Goal: Communication & Community: Share content

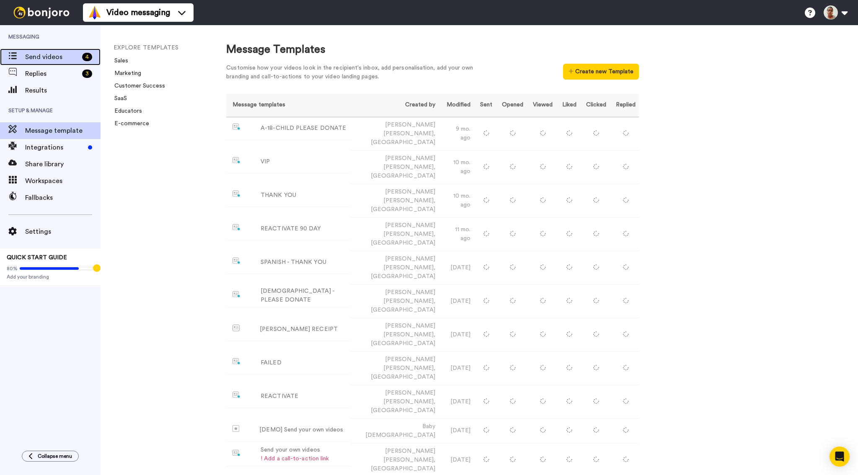
click at [52, 59] on span "Send videos" at bounding box center [52, 57] width 54 height 10
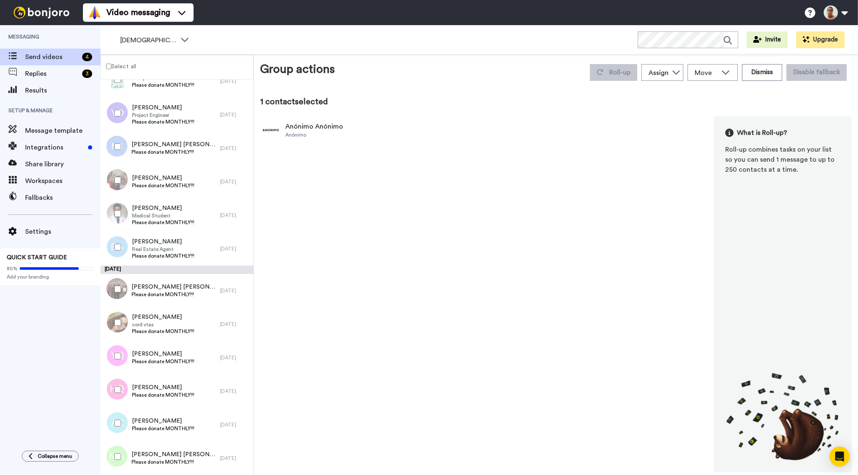
scroll to position [4765, 0]
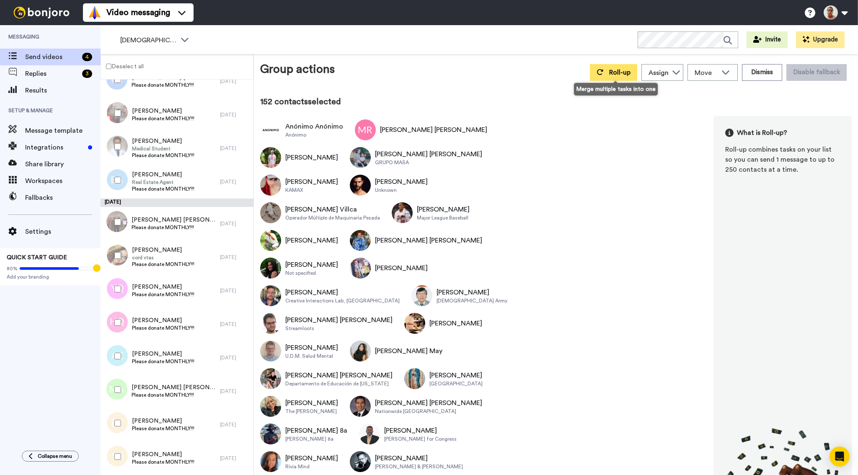
click at [612, 75] on span "Roll-up" at bounding box center [619, 72] width 21 height 7
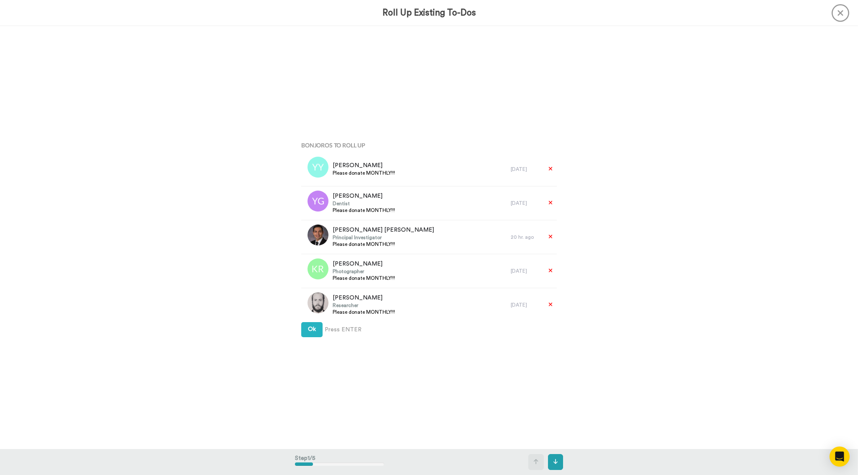
click at [320, 321] on div "Bonjoros To Roll Up Yesenia Yesenia Please donate MONTHLY!!! 4 days ago Yanelys…" at bounding box center [429, 238] width 268 height 238
click at [311, 330] on span "Ok" at bounding box center [312, 329] width 8 height 6
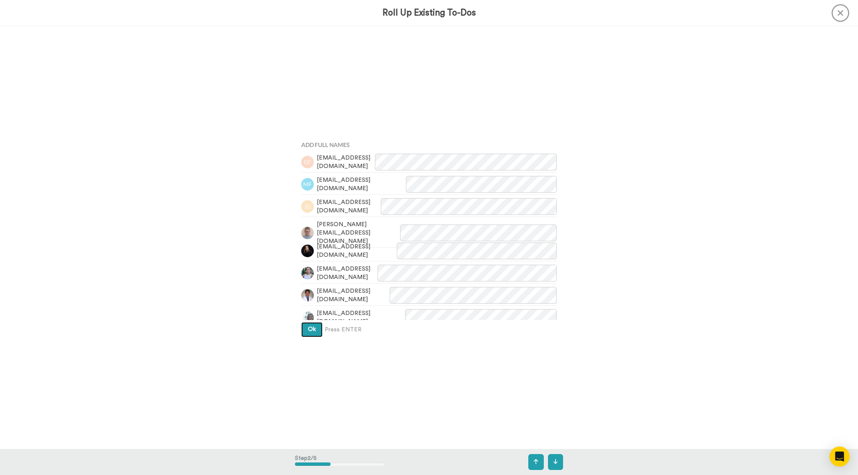
click at [312, 332] on span "Ok" at bounding box center [312, 329] width 8 height 6
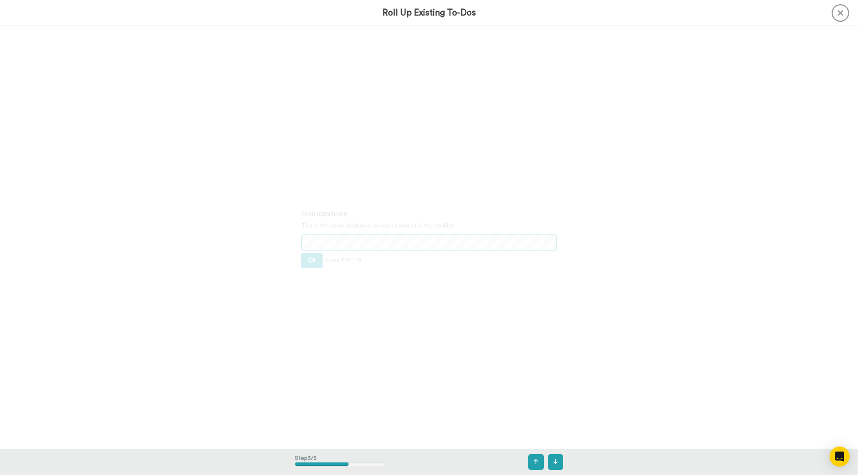
scroll to position [846, 0]
click at [313, 264] on button "Ok" at bounding box center [311, 260] width 21 height 15
click at [312, 257] on span "Ok" at bounding box center [312, 254] width 8 height 6
click at [314, 265] on span "Create" at bounding box center [317, 266] width 19 height 6
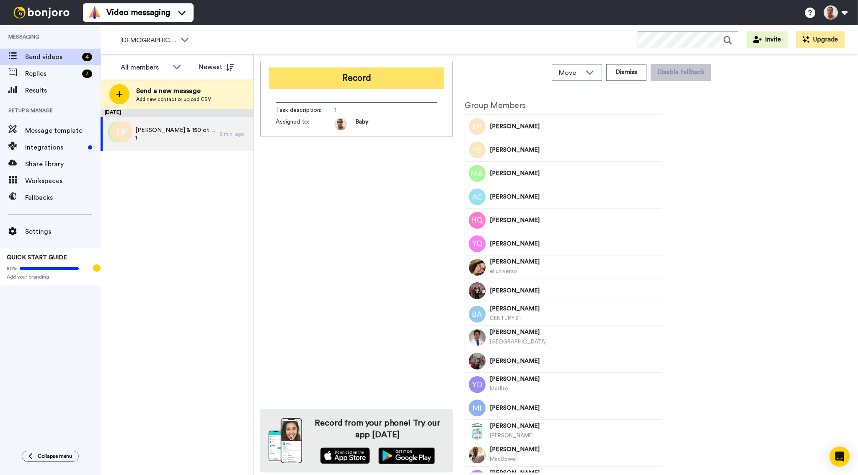
click at [387, 81] on button "Record" at bounding box center [356, 78] width 175 height 22
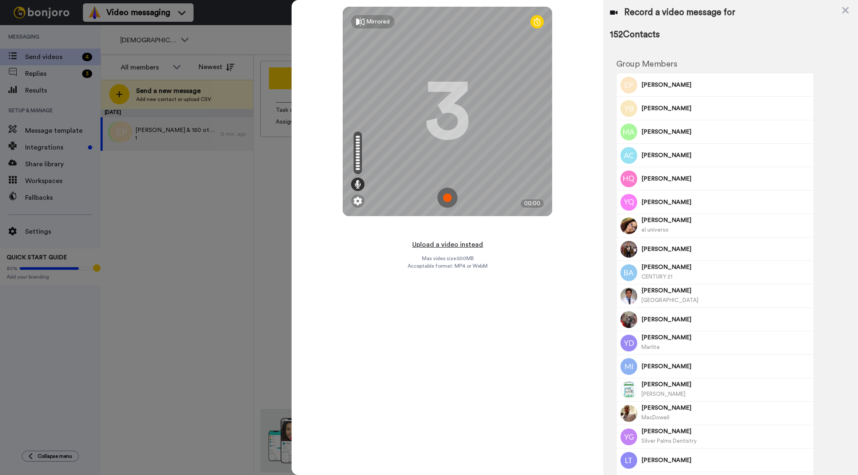
click at [458, 245] on button "Upload a video instead" at bounding box center [448, 244] width 76 height 11
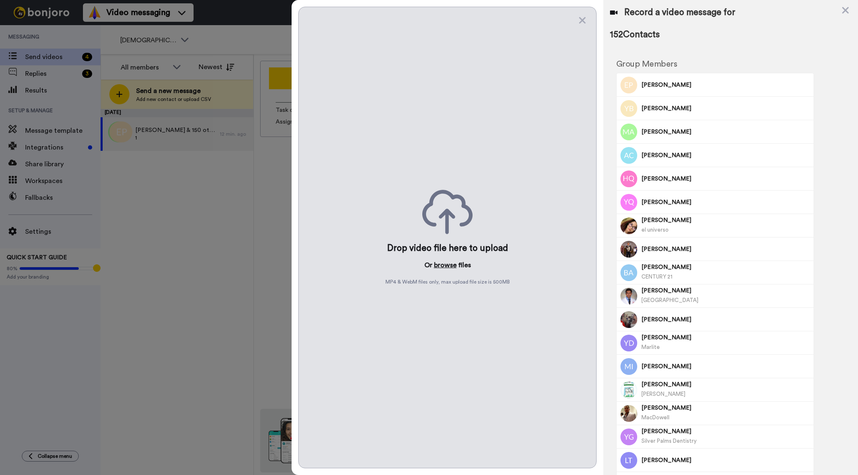
click at [447, 263] on button "browse" at bounding box center [445, 265] width 23 height 10
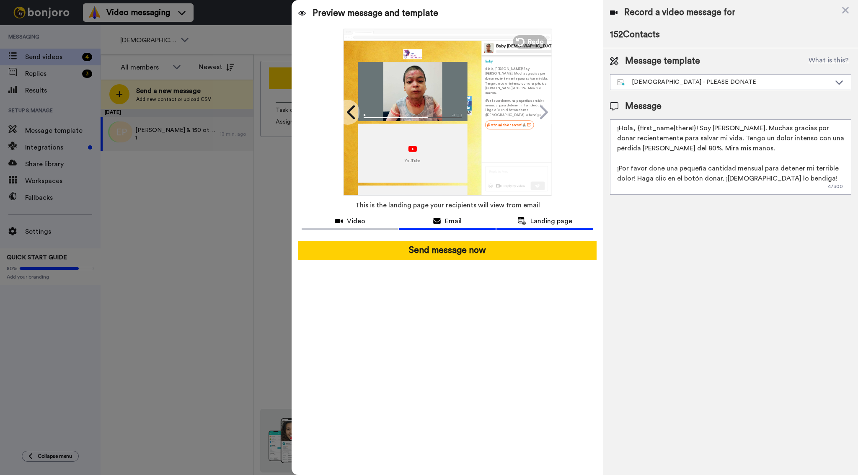
click at [444, 226] on button "Email" at bounding box center [447, 221] width 96 height 15
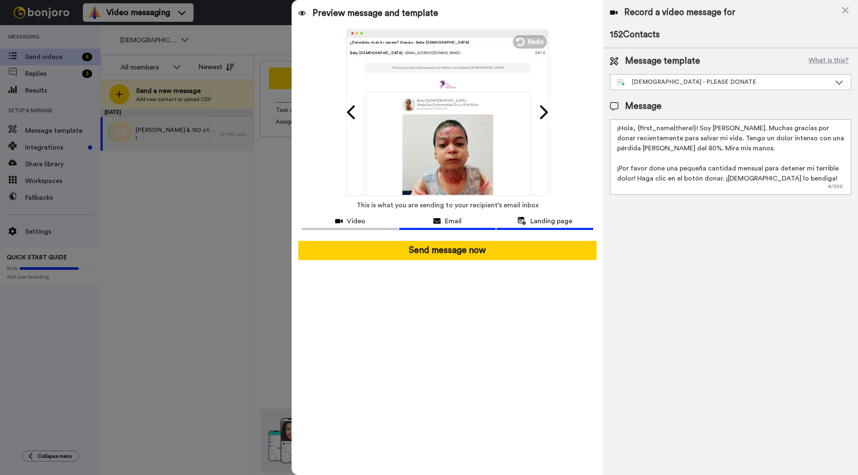
click at [538, 226] on button "Landing page" at bounding box center [544, 221] width 96 height 15
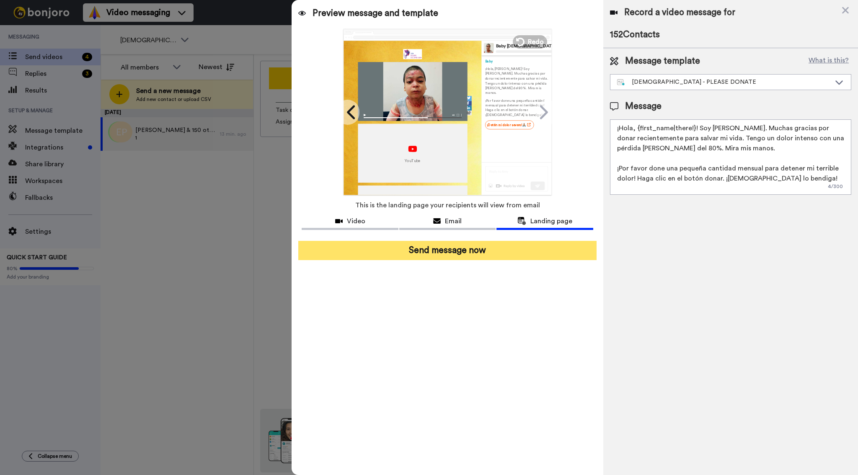
click at [491, 251] on button "Send message now" at bounding box center [447, 250] width 298 height 19
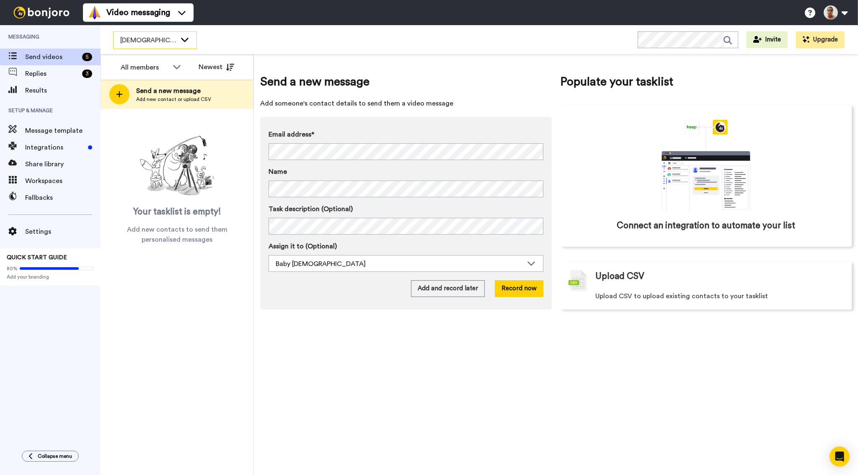
click at [132, 41] on span "[DEMOGRAPHIC_DATA] - PLEASE DONATE" at bounding box center [148, 40] width 56 height 10
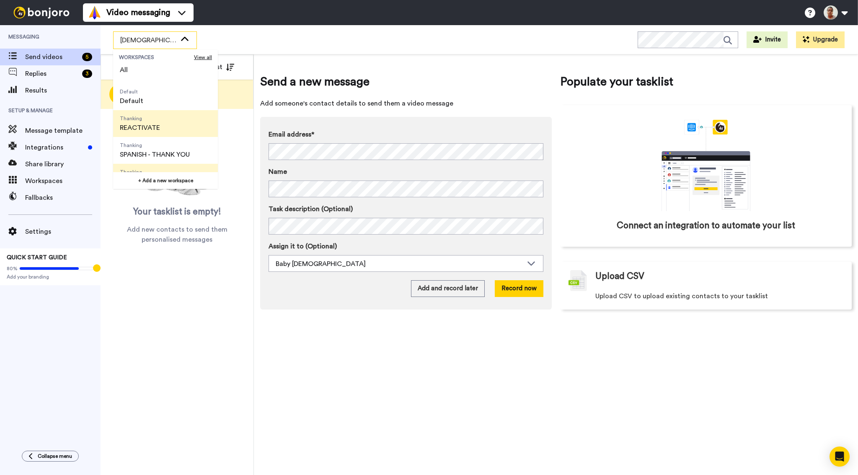
scroll to position [10, 0]
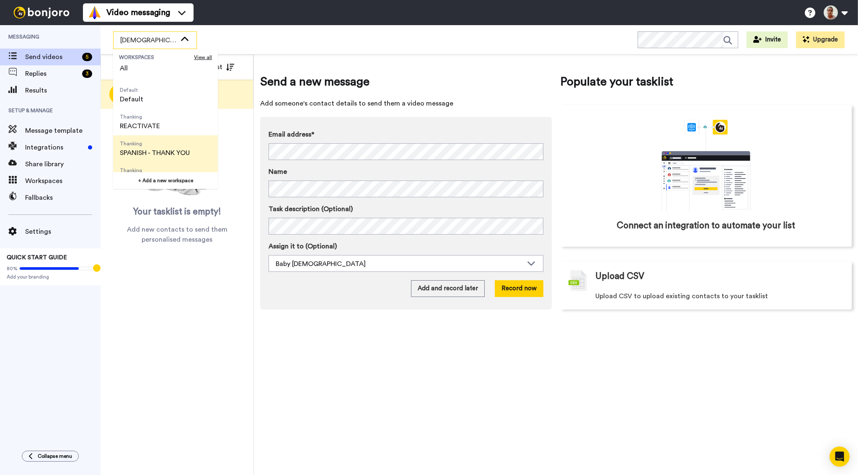
click at [159, 142] on span "Thanking" at bounding box center [155, 143] width 70 height 7
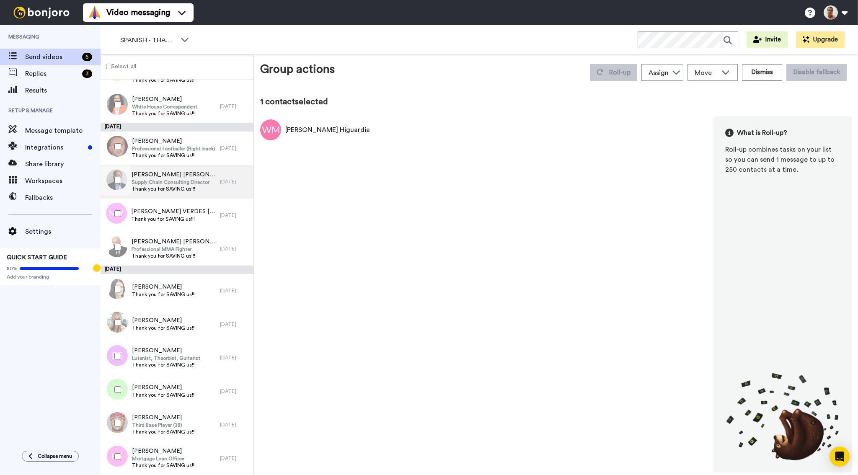
scroll to position [534, 0]
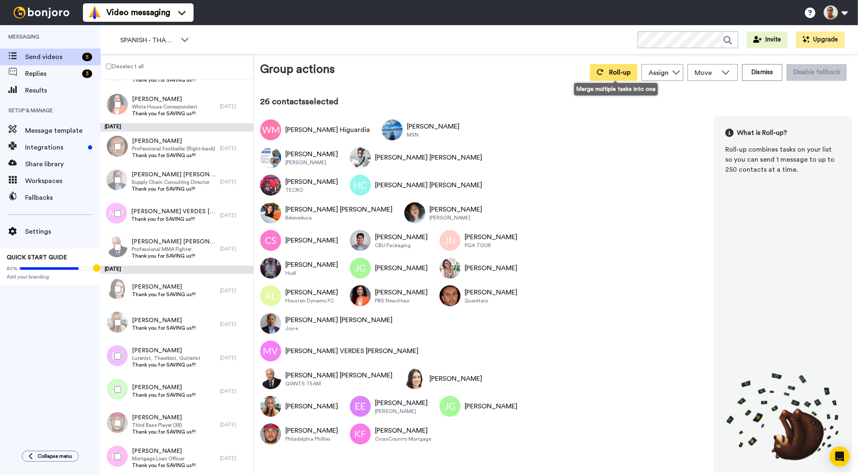
click at [603, 76] on button "Roll-up" at bounding box center [613, 72] width 47 height 17
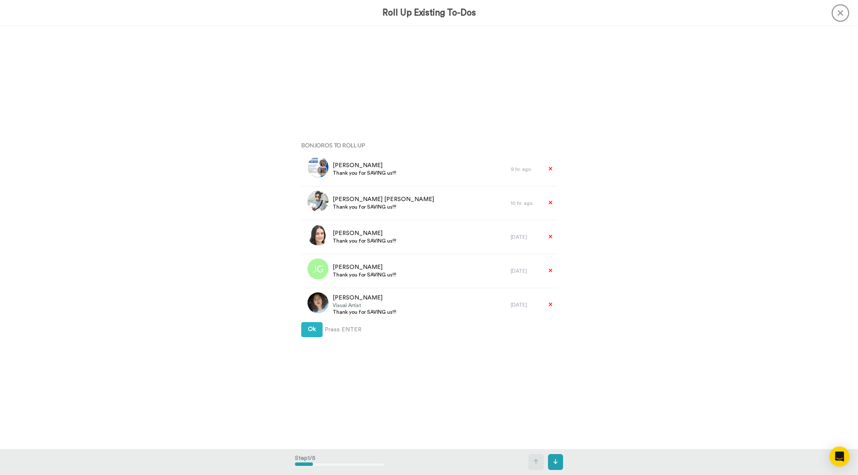
click at [305, 342] on div "Bonjoros To Roll Up Tio Yeye Thank you for SAVING us!!! 9 hr. ago Sergio Sergio…" at bounding box center [429, 238] width 268 height 238
click at [309, 326] on span "Ok" at bounding box center [312, 329] width 8 height 6
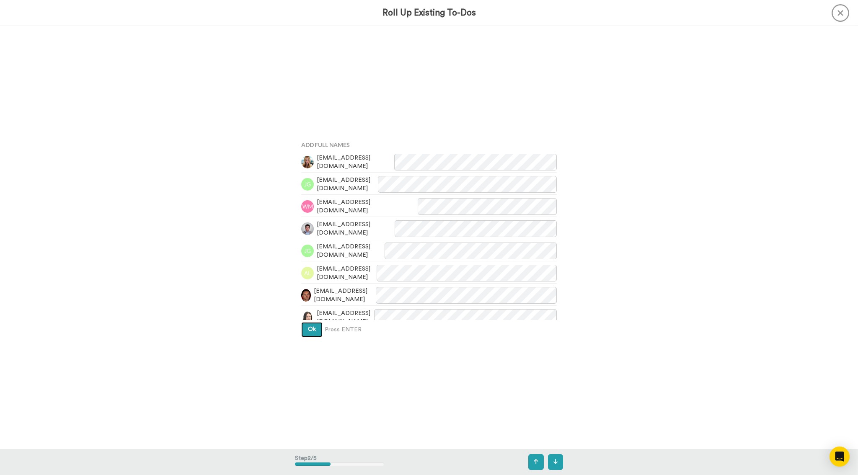
click at [317, 331] on button "Ok" at bounding box center [311, 329] width 21 height 15
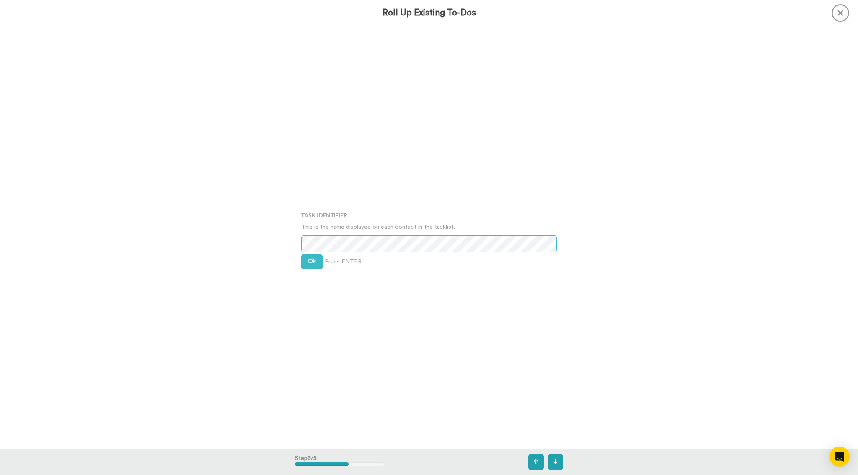
scroll to position [846, 0]
click at [319, 259] on button "Ok" at bounding box center [311, 258] width 21 height 15
click at [319, 259] on button "Ok" at bounding box center [311, 254] width 21 height 15
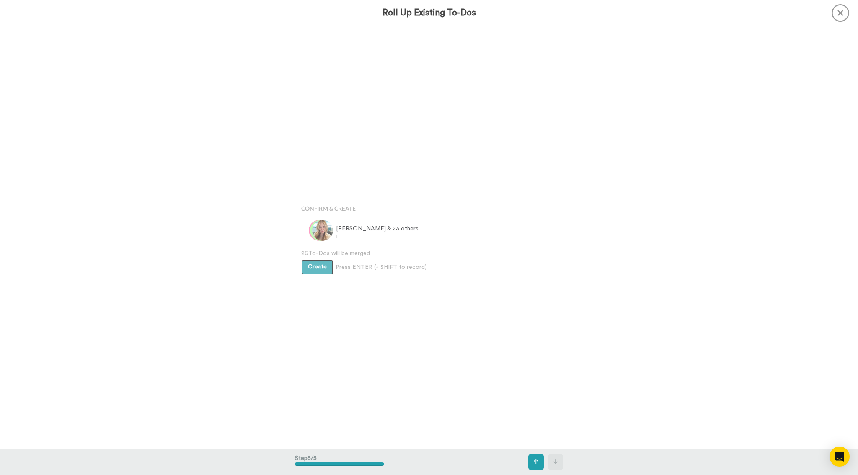
scroll to position [1691, 0]
click at [319, 268] on span "Create" at bounding box center [317, 266] width 19 height 6
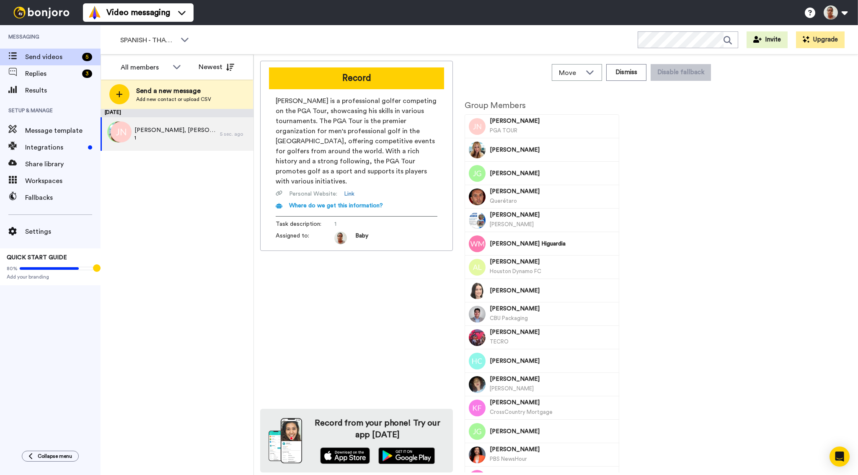
scroll to position [2, 0]
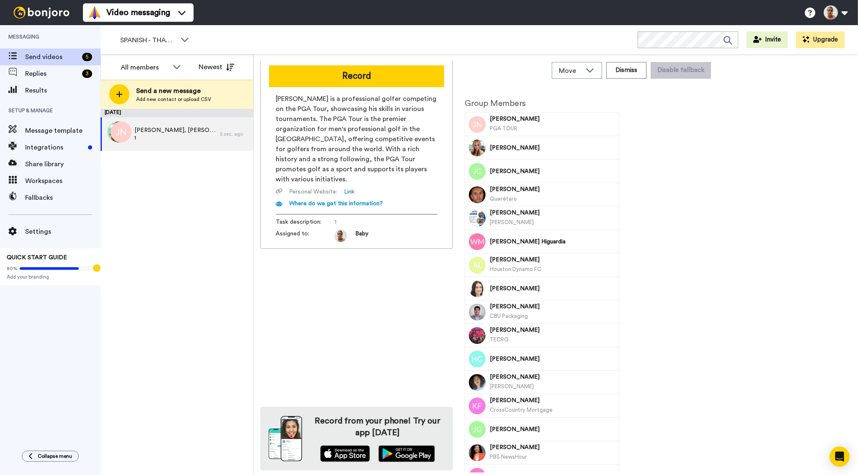
drag, startPoint x: 544, startPoint y: 148, endPoint x: 489, endPoint y: 150, distance: 54.9
click at [489, 150] on div "[PERSON_NAME]" at bounding box center [542, 147] width 153 height 23
copy span "[PERSON_NAME]"
click at [333, 84] on button "Record" at bounding box center [356, 76] width 175 height 22
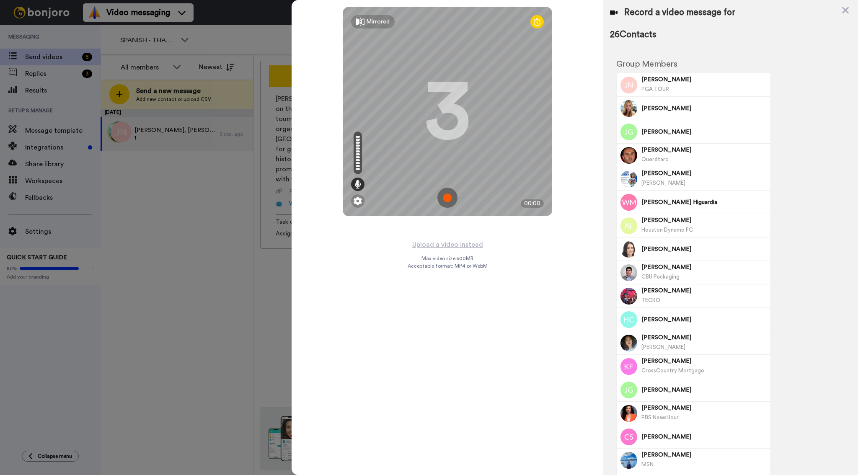
drag, startPoint x: 679, startPoint y: 250, endPoint x: 640, endPoint y: 248, distance: 39.1
click at [640, 248] on div "Elianis Garcia" at bounding box center [693, 249] width 153 height 23
copy span "Elianis Garcia"
click at [454, 246] on button "Upload a video instead" at bounding box center [448, 244] width 76 height 11
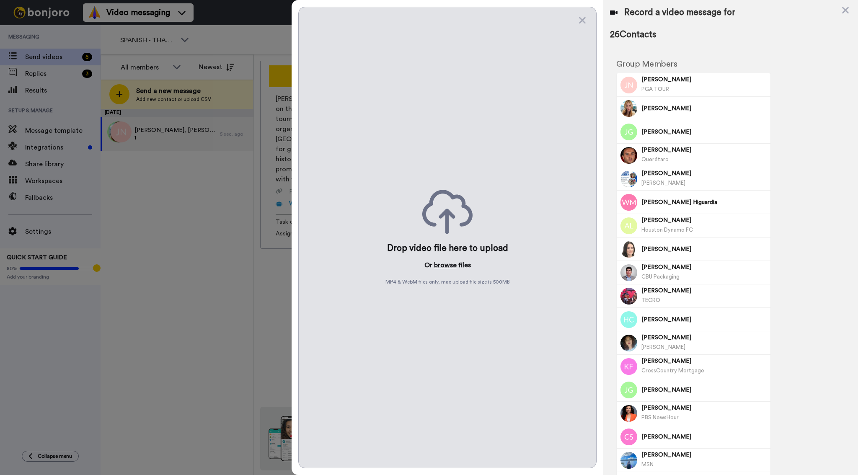
click at [448, 266] on button "browse" at bounding box center [445, 265] width 23 height 10
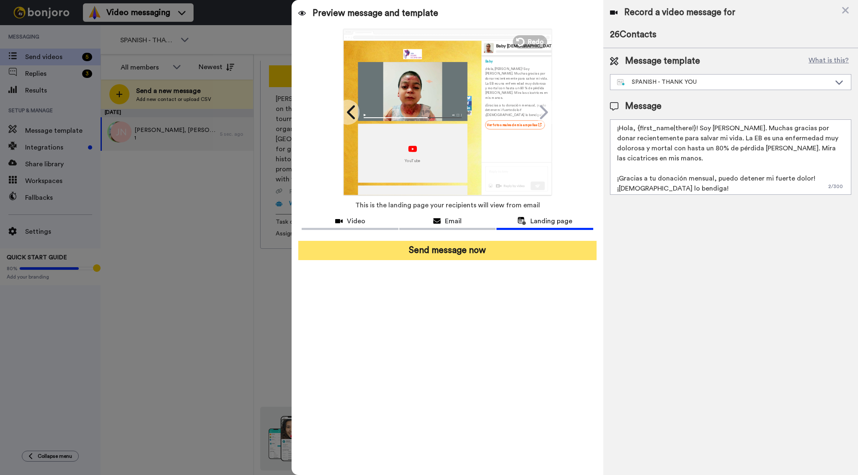
click at [467, 253] on button "Send message now" at bounding box center [447, 250] width 298 height 19
